Goal: Transaction & Acquisition: Purchase product/service

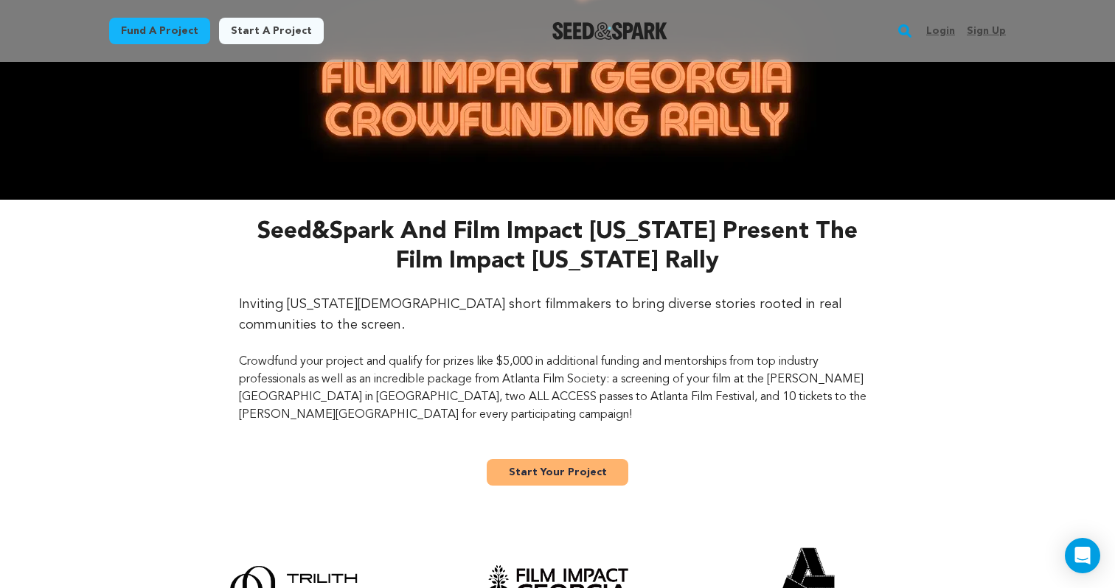
scroll to position [116, 0]
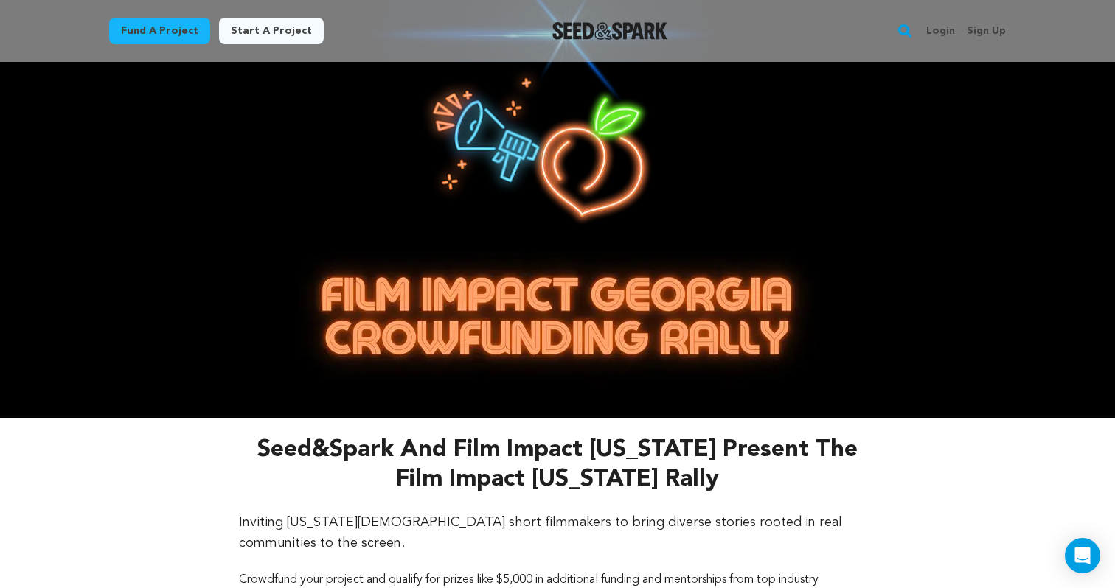
click at [943, 31] on link "Login" at bounding box center [940, 31] width 29 height 24
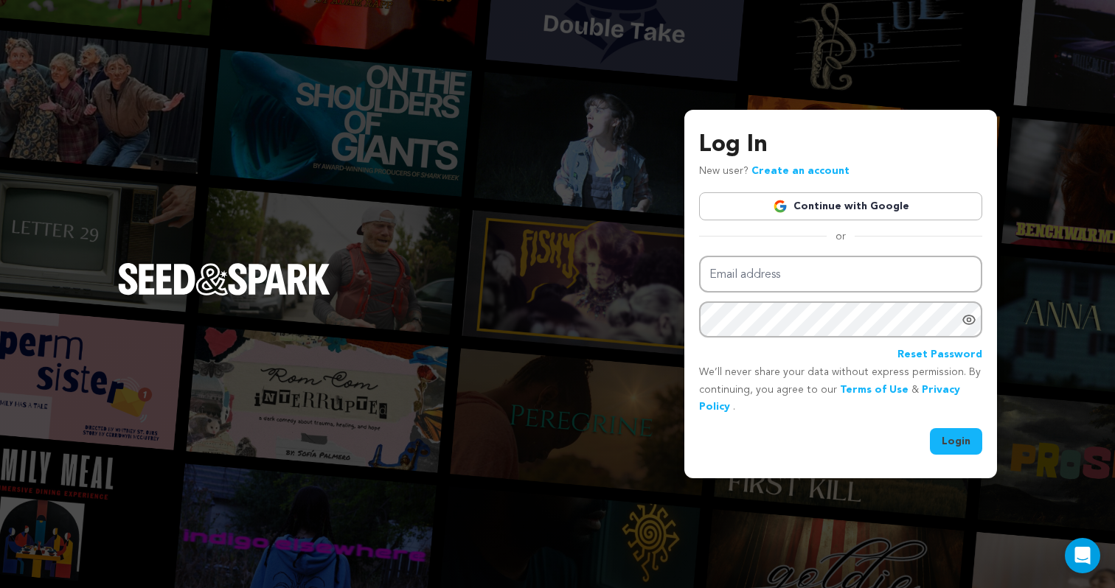
click at [751, 195] on link "Continue with Google" at bounding box center [840, 206] width 283 height 28
click at [801, 208] on link "Continue with Google" at bounding box center [840, 206] width 283 height 28
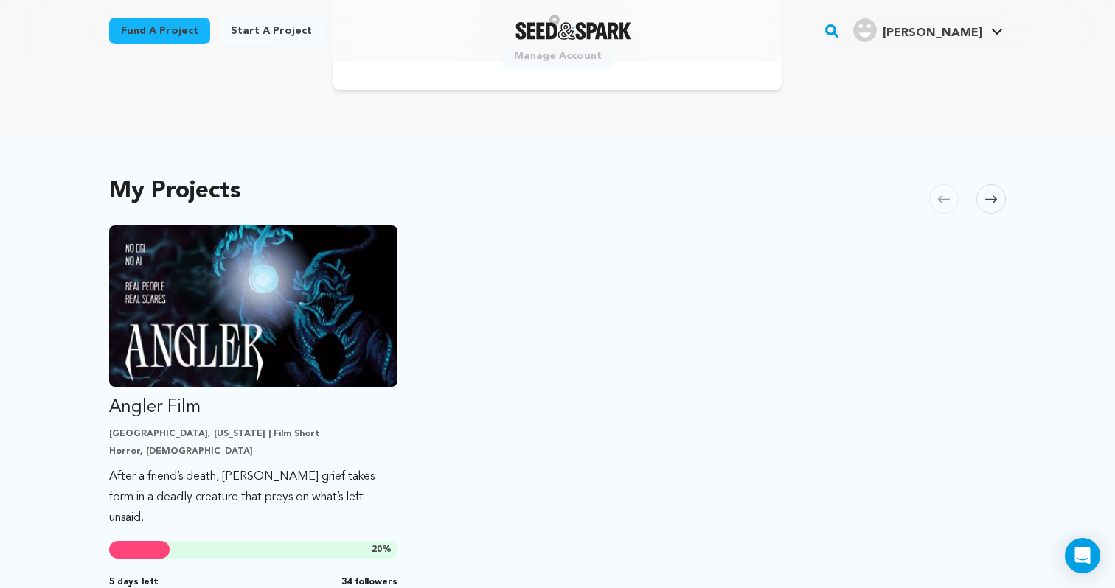
scroll to position [215, 0]
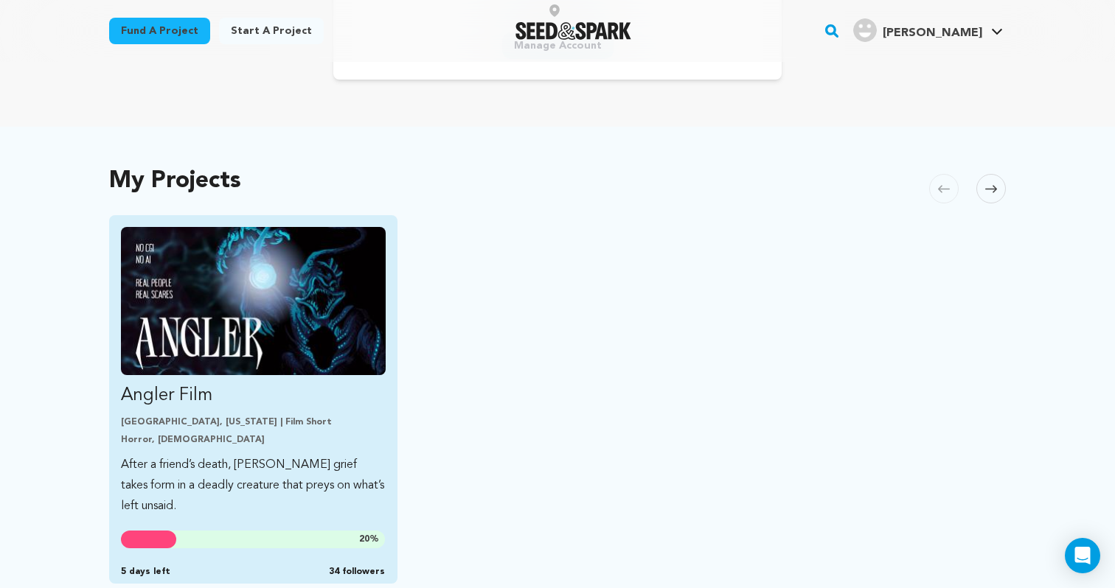
click at [362, 299] on img "Fund Angler Film" at bounding box center [253, 301] width 265 height 148
